Goal: Information Seeking & Learning: Learn about a topic

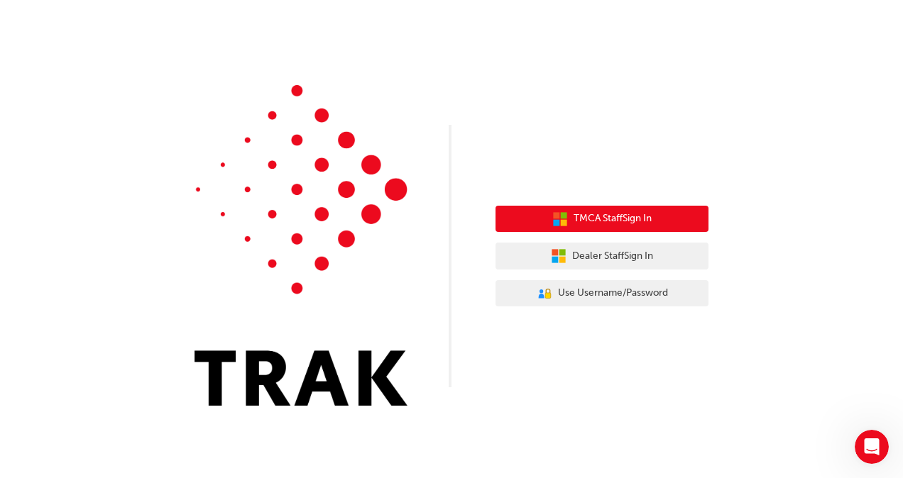
click at [642, 224] on span "TMCA Staff Sign In" at bounding box center [613, 219] width 78 height 16
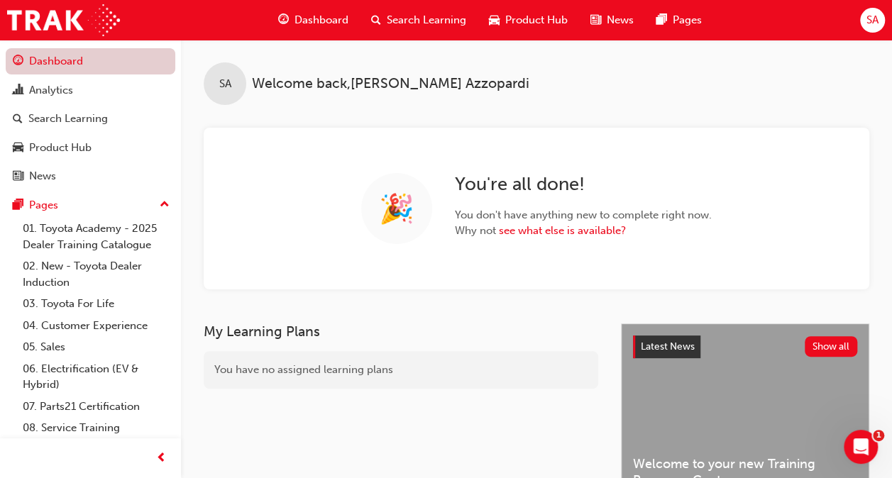
click at [105, 53] on link "Dashboard" at bounding box center [91, 61] width 170 height 26
click at [382, 18] on div "Search Learning" at bounding box center [419, 20] width 118 height 29
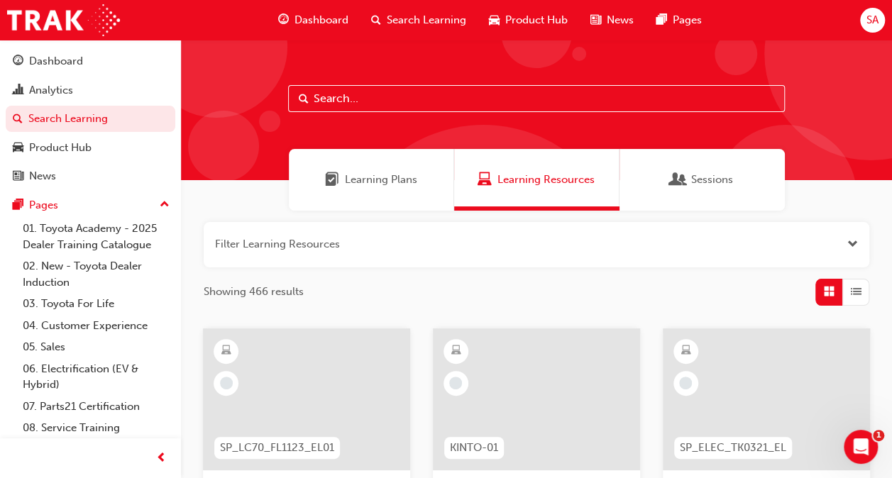
click at [385, 104] on input "text" at bounding box center [536, 98] width 497 height 27
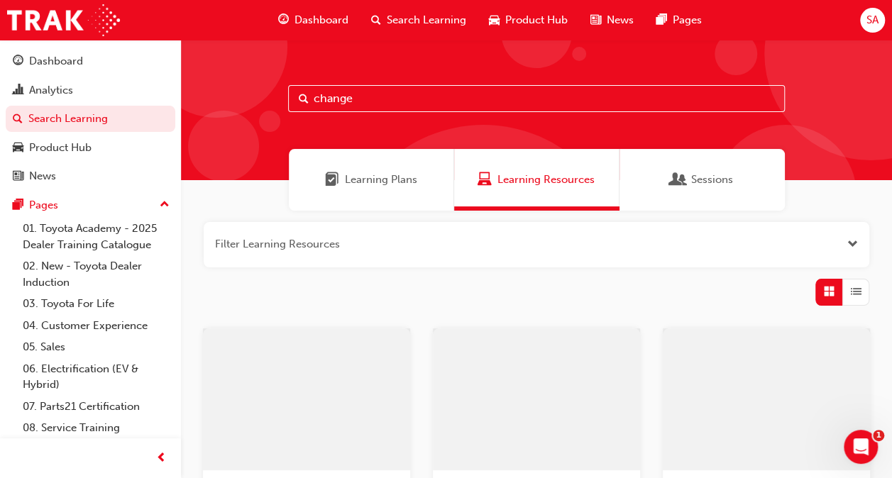
type input "change"
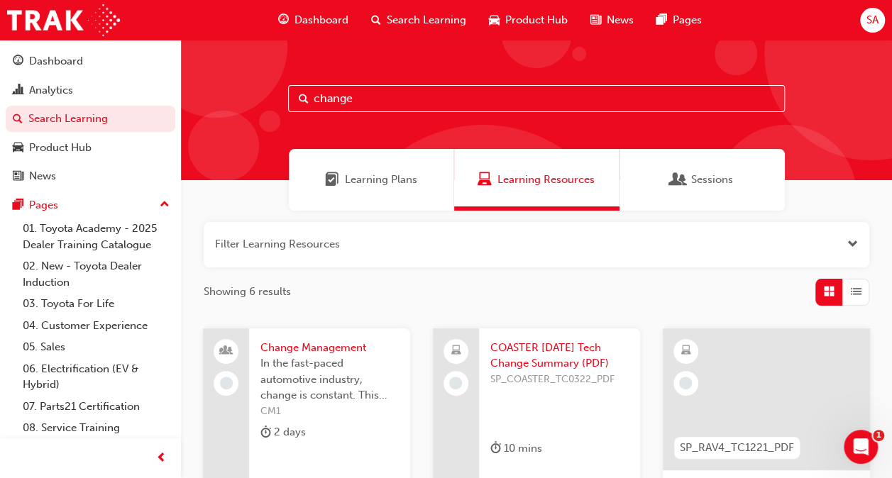
click at [340, 348] on span "Change Management" at bounding box center [330, 348] width 138 height 16
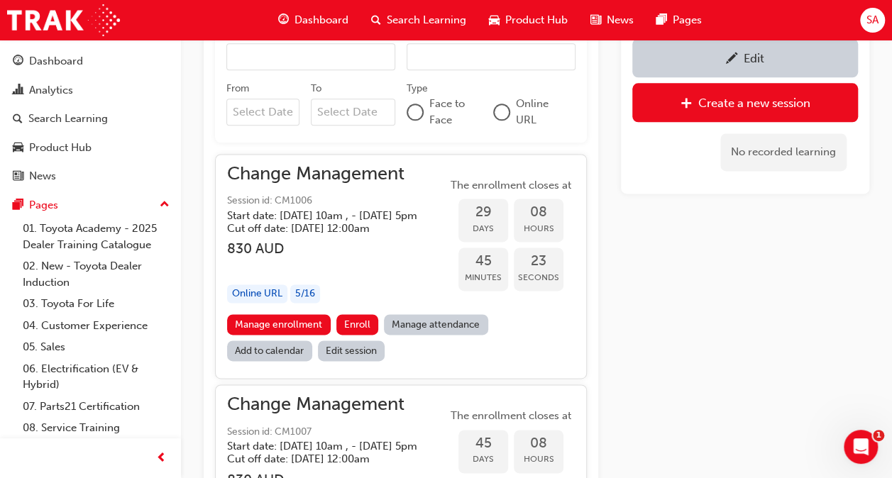
scroll to position [862, 0]
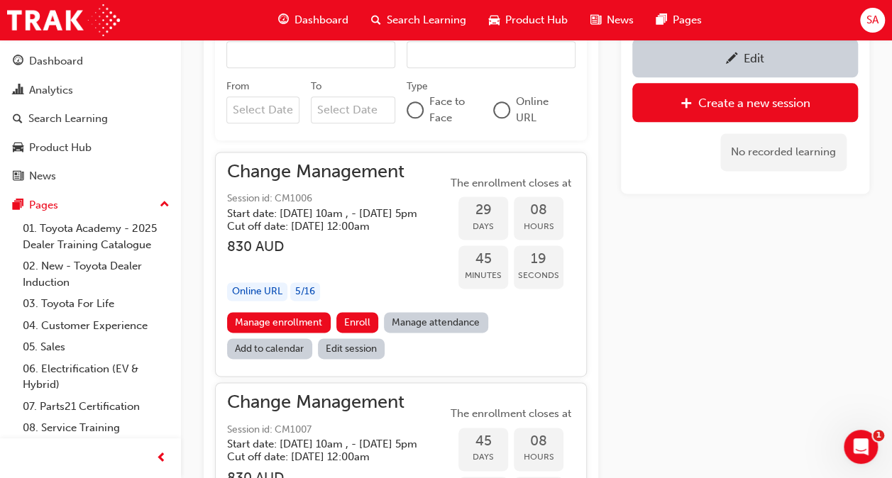
click at [358, 165] on span "Change Management" at bounding box center [333, 172] width 213 height 16
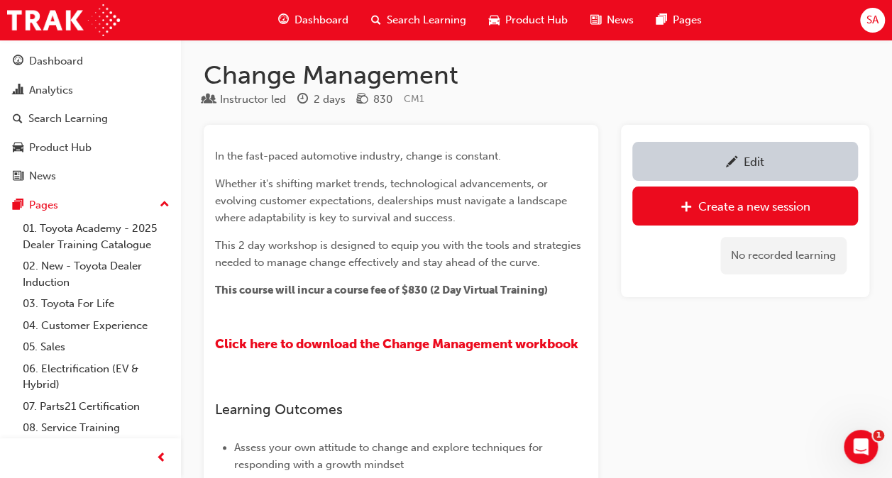
scroll to position [0, 0]
